Goal: Transaction & Acquisition: Purchase product/service

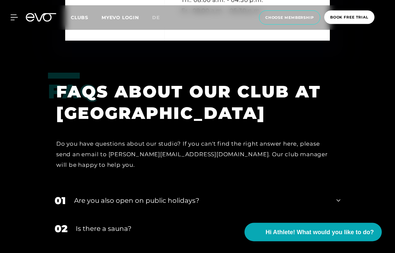
scroll to position [2107, 0]
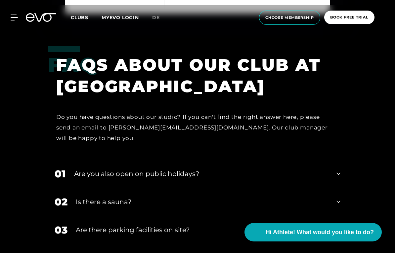
click at [83, 169] on div "Are you also open on public holidays?" at bounding box center [201, 174] width 254 height 10
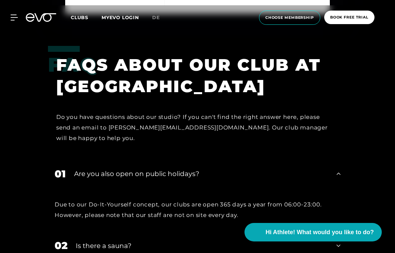
click at [88, 169] on div "Are you also open on public holidays?" at bounding box center [201, 174] width 254 height 10
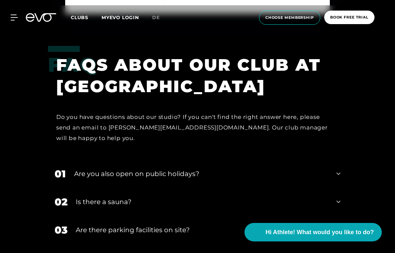
click at [83, 188] on div "02 Is there a sauna?" at bounding box center [197, 202] width 299 height 28
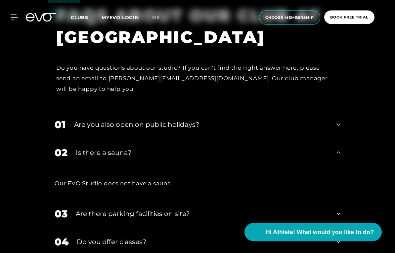
scroll to position [2156, 0]
click at [84, 148] on div "Is there a sauna?" at bounding box center [202, 153] width 252 height 10
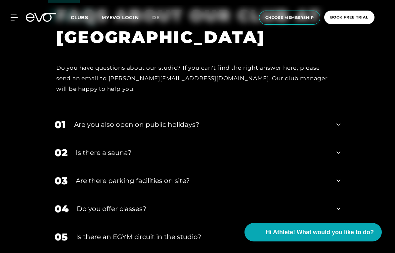
click at [83, 176] on div "Are there parking facilities on site?" at bounding box center [202, 181] width 252 height 10
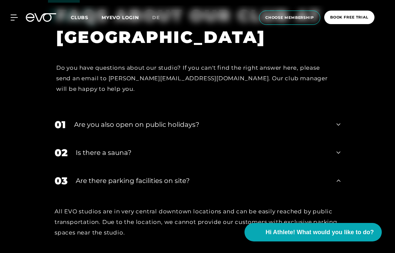
click at [78, 167] on div "03 Are there parking facilities on site?" at bounding box center [197, 181] width 299 height 28
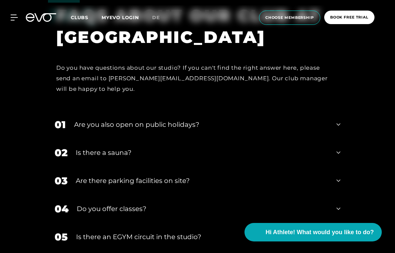
click at [82, 176] on div "Are there parking facilities on site?" at bounding box center [202, 181] width 252 height 10
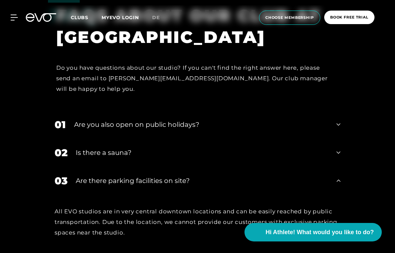
click at [81, 176] on div "Are there parking facilities on site?" at bounding box center [202, 181] width 252 height 10
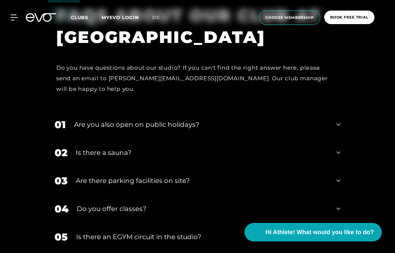
click at [82, 176] on div "Are there parking facilities on site?" at bounding box center [202, 181] width 252 height 10
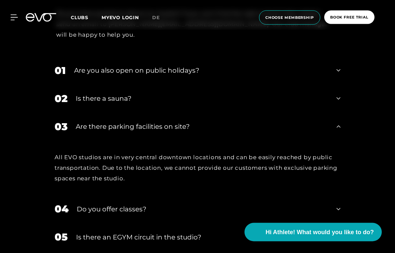
scroll to position [2219, 0]
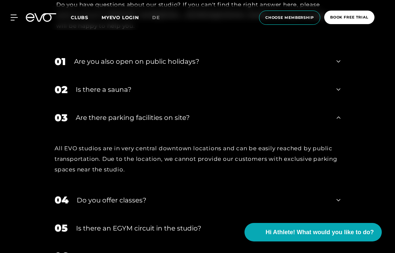
click at [78, 104] on div "03 Are there parking facilities on site?" at bounding box center [197, 118] width 299 height 28
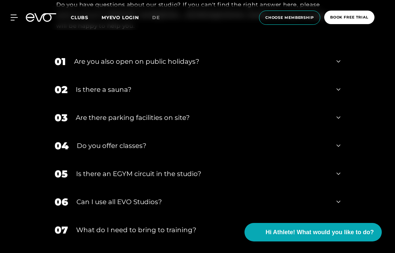
click at [85, 141] on div "Do you offer classes?" at bounding box center [202, 146] width 251 height 10
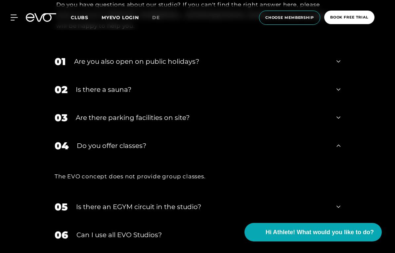
click at [85, 141] on div "Do you offer classes?" at bounding box center [202, 146] width 251 height 10
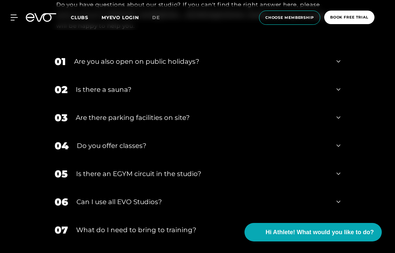
click at [82, 169] on div "Is there an EGYM circuit in the studio?" at bounding box center [202, 174] width 252 height 10
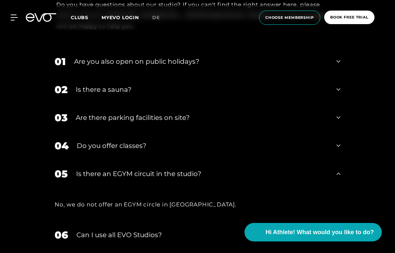
click at [82, 169] on div "Is there an EGYM circuit in the studio?" at bounding box center [202, 174] width 252 height 10
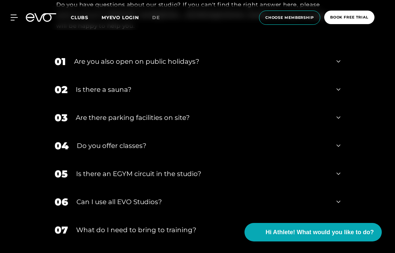
click at [78, 197] on div "Can I use all EVO Studios?" at bounding box center [201, 202] width 251 height 10
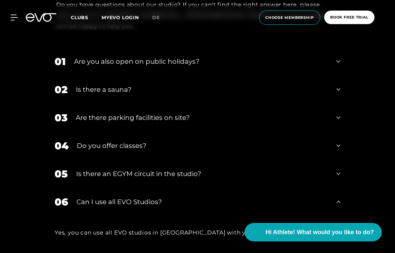
click at [78, 197] on div "Can I use all EVO Studios?" at bounding box center [201, 202] width 251 height 10
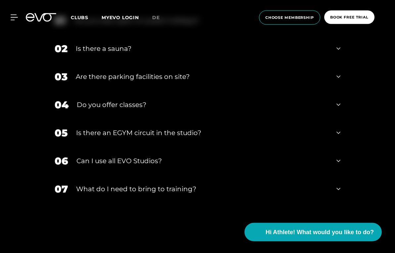
scroll to position [2260, 0]
click at [81, 184] on div "What do I need to bring to training?" at bounding box center [202, 189] width 252 height 10
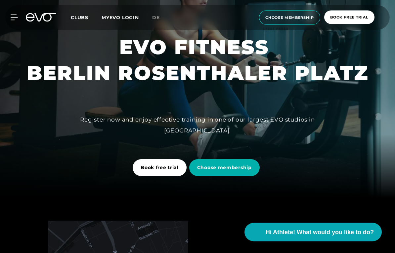
scroll to position [57, 0]
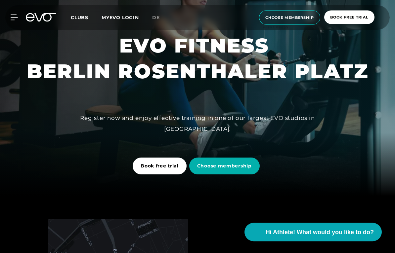
click at [202, 165] on span "Choose membership" at bounding box center [224, 166] width 55 height 7
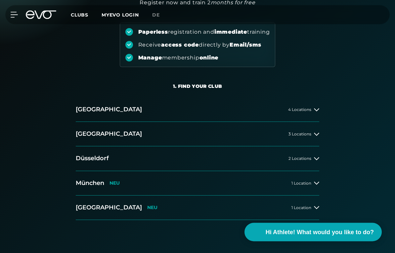
scroll to position [74, 0]
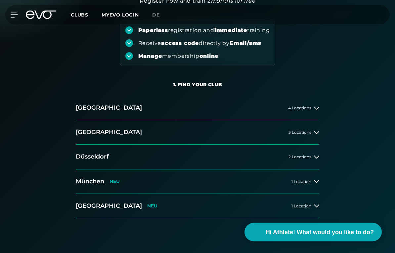
click at [305, 136] on button "[GEOGRAPHIC_DATA] 3 Locations" at bounding box center [197, 133] width 243 height 24
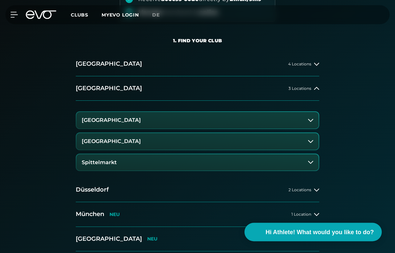
scroll to position [118, 0]
click at [89, 142] on h3 "[GEOGRAPHIC_DATA]" at bounding box center [111, 141] width 59 height 6
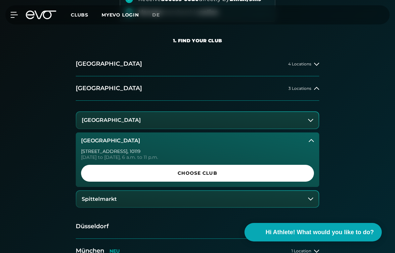
click at [106, 171] on span "Choose Club" at bounding box center [197, 173] width 217 height 7
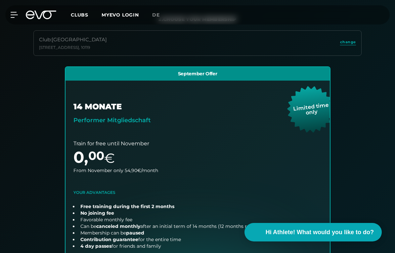
scroll to position [148, 0]
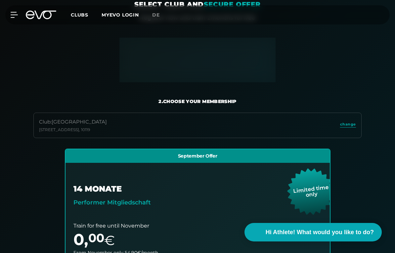
scroll to position [0, 0]
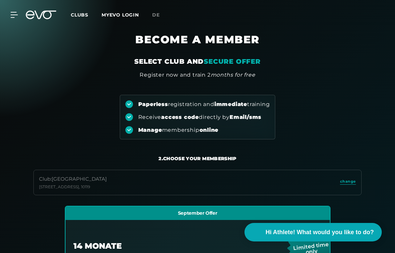
click at [2, 23] on div "MyEVO Login About Memberships free trial DAYPASS EVO Studios [GEOGRAPHIC_DATA] …" at bounding box center [197, 15] width 395 height 30
click at [23, 18] on div at bounding box center [41, 15] width 38 height 9
click at [38, 18] on icon at bounding box center [45, 15] width 22 height 9
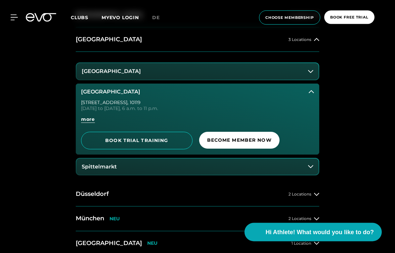
scroll to position [316, 0]
click at [14, 13] on div "MyEVO Login About Memberships free trial DAYPASS EVO Studios [GEOGRAPHIC_DATA] …" at bounding box center [197, 17] width 392 height 25
click at [17, 15] on icon at bounding box center [14, 17] width 7 height 5
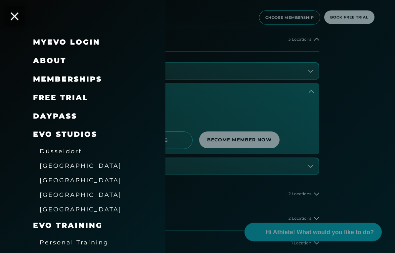
scroll to position [317, 0]
click at [47, 164] on span "[GEOGRAPHIC_DATA]" at bounding box center [81, 165] width 82 height 7
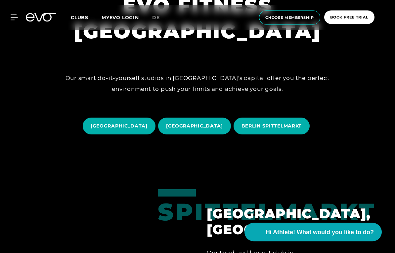
scroll to position [97, 0]
click at [93, 128] on span "[GEOGRAPHIC_DATA]" at bounding box center [119, 126] width 57 height 7
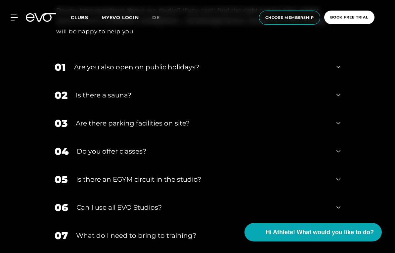
scroll to position [2286, 0]
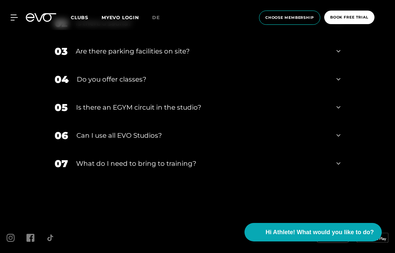
click at [303, 17] on span "choose membership" at bounding box center [289, 18] width 49 height 6
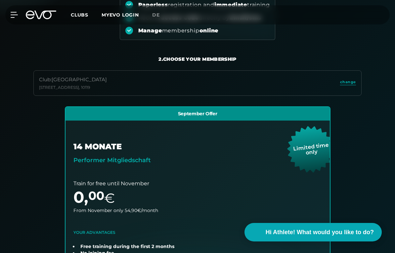
scroll to position [100, 0]
